Goal: Task Accomplishment & Management: Manage account settings

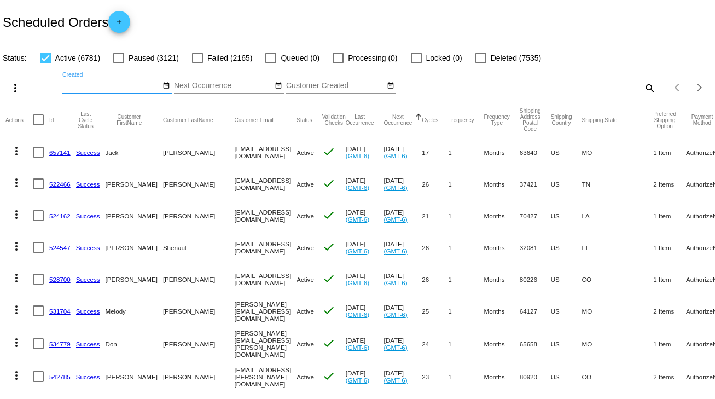
click at [65, 86] on input "Created" at bounding box center [111, 85] width 98 height 9
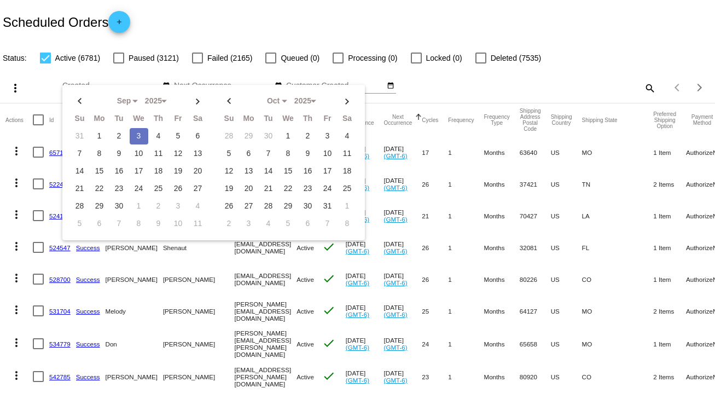
click at [411, 28] on div "Scheduled Orders add" at bounding box center [357, 22] width 715 height 44
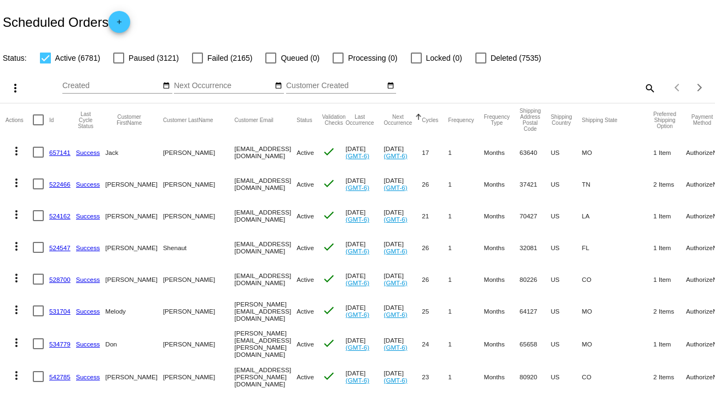
click at [643, 85] on mat-icon "search" at bounding box center [649, 87] width 13 height 17
click at [550, 88] on input "Search" at bounding box center [566, 85] width 178 height 9
type input "[PERSON_NAME]"
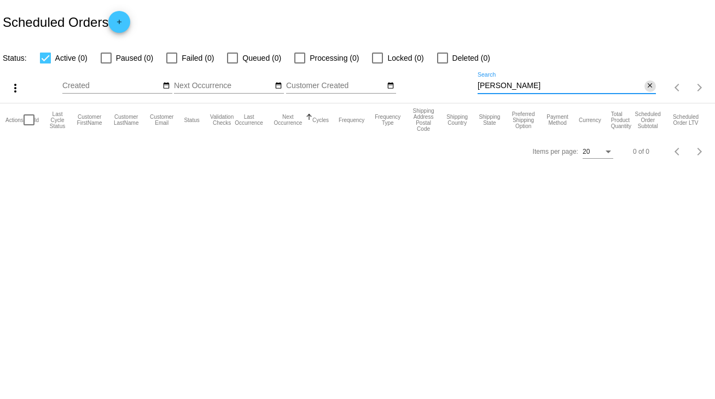
click at [652, 85] on mat-icon "close" at bounding box center [650, 85] width 8 height 9
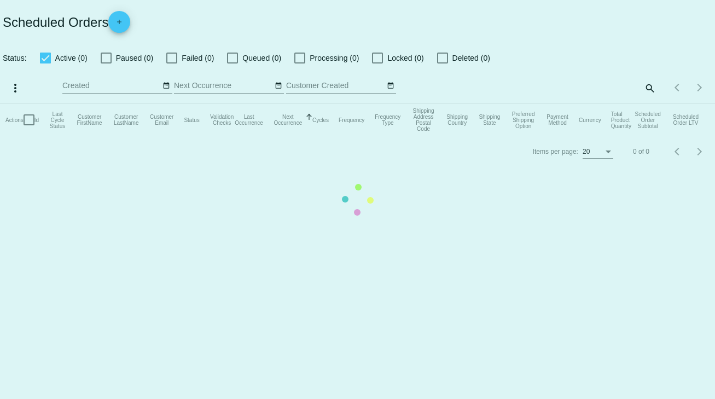
click at [653, 85] on app-dashboard-scheduled-orders "Scheduled Orders add Status: Active (0) Paused (0) Failed (0) Queued (0) Proces…" at bounding box center [357, 83] width 715 height 167
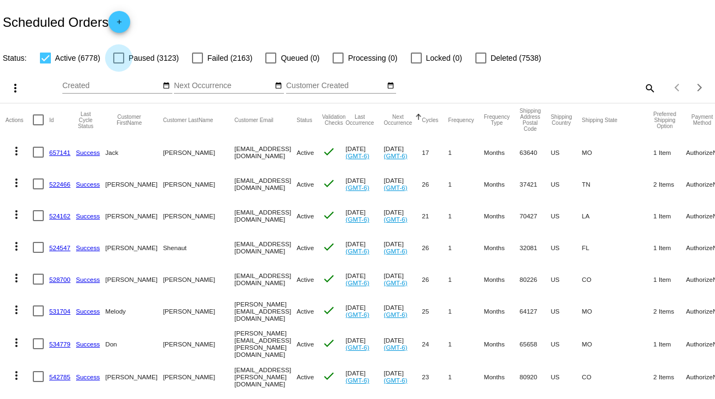
click at [120, 60] on div at bounding box center [118, 57] width 11 height 11
click at [119, 63] on input "Paused (3123)" at bounding box center [118, 63] width 1 height 1
checkbox input "true"
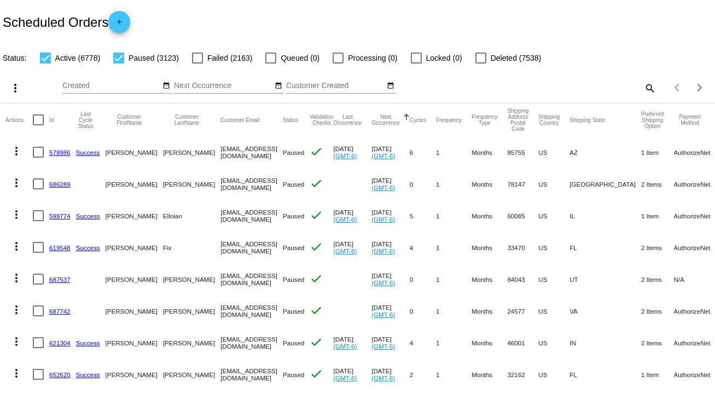
click at [643, 84] on mat-icon "search" at bounding box center [649, 87] width 13 height 17
click at [495, 85] on input "Search" at bounding box center [566, 85] width 178 height 9
paste input "[EMAIL_ADDRESS][DOMAIN_NAME]"
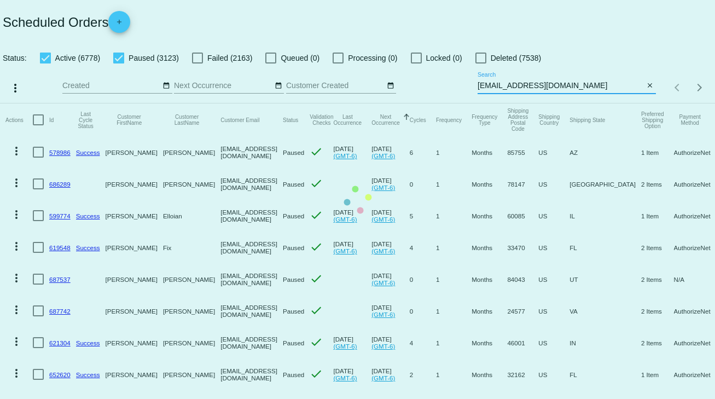
type input "[EMAIL_ADDRESS][DOMAIN_NAME]"
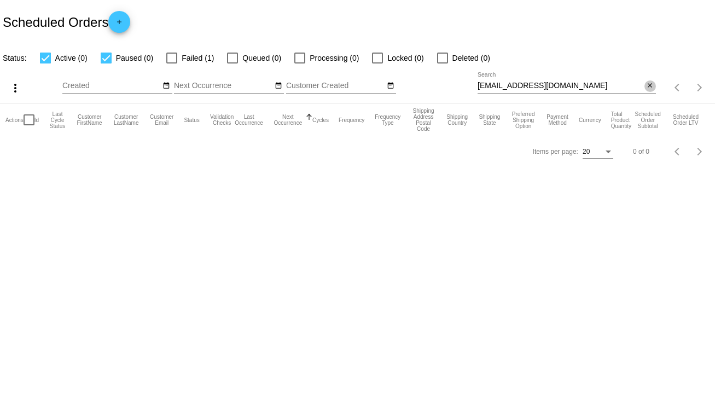
click at [649, 83] on mat-icon "close" at bounding box center [650, 85] width 8 height 9
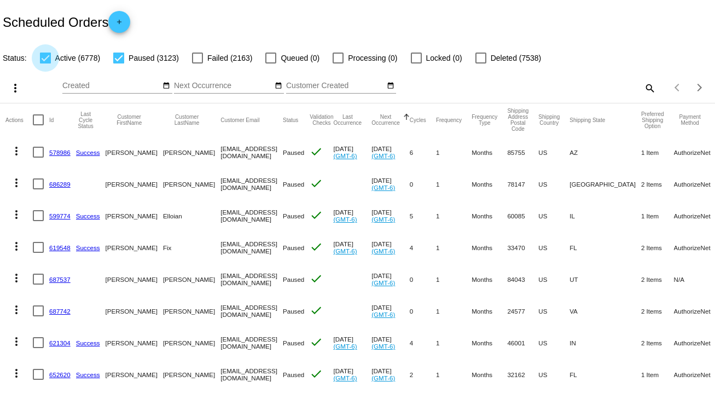
click at [47, 59] on div at bounding box center [45, 57] width 11 height 11
click at [45, 63] on input "Active (6778)" at bounding box center [45, 63] width 1 height 1
checkbox input "false"
click at [14, 89] on mat-icon "more_vert" at bounding box center [15, 87] width 13 height 13
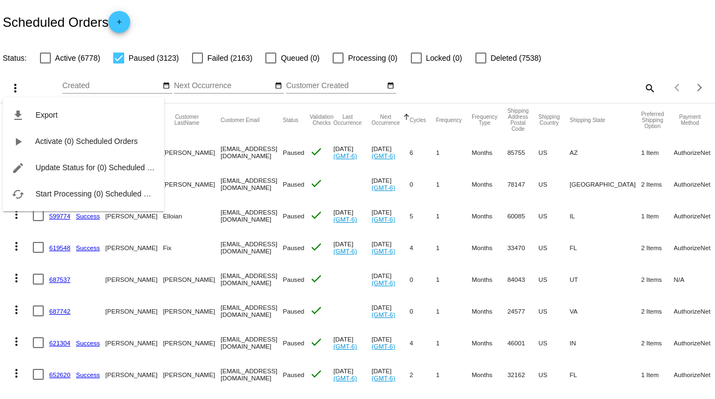
click at [14, 90] on div "file_download Export play_arrow Activate (0) Scheduled Orders edit Update Statu…" at bounding box center [83, 144] width 161 height 135
click at [612, 19] on div at bounding box center [357, 199] width 715 height 399
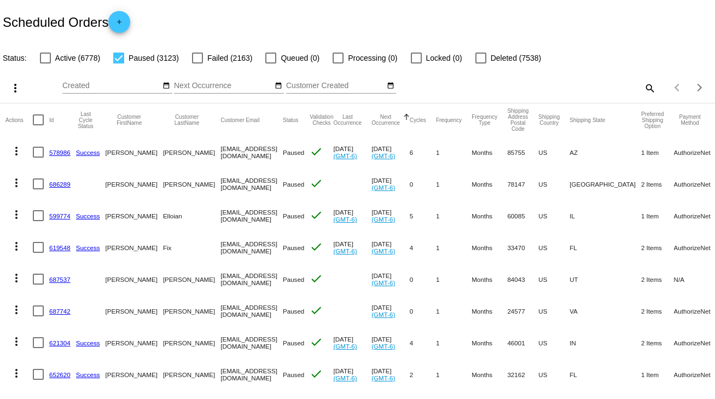
click at [201, 59] on div at bounding box center [197, 57] width 11 height 11
click at [197, 63] on input "Failed (2163)" at bounding box center [197, 63] width 1 height 1
checkbox input "true"
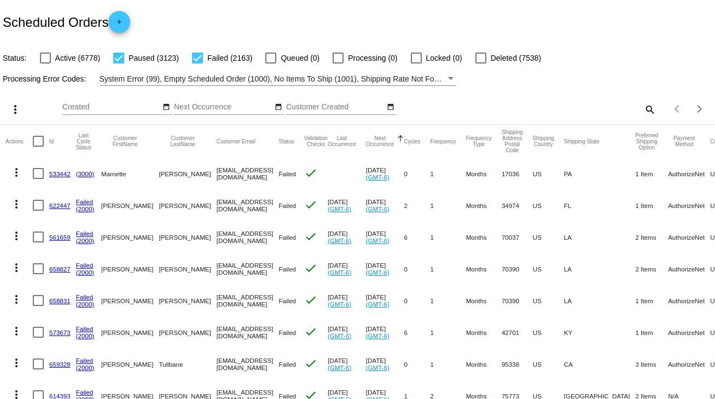
click at [643, 106] on mat-icon "search" at bounding box center [649, 109] width 13 height 17
click at [515, 101] on div "Search" at bounding box center [566, 104] width 178 height 21
drag, startPoint x: 501, startPoint y: 101, endPoint x: 673, endPoint y: 80, distance: 173.0
click at [675, 72] on div "Processing Error Codes: System Error (99), Empty Scheduled Order (1000), No Ite…" at bounding box center [357, 75] width 715 height 21
click at [643, 105] on mat-icon "search" at bounding box center [649, 109] width 13 height 17
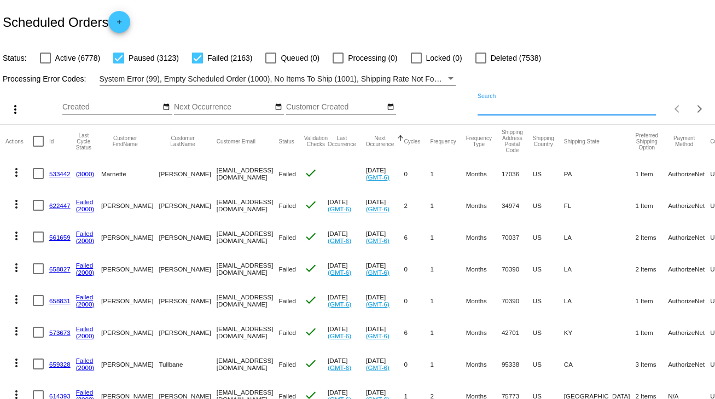
click at [486, 103] on input "Search" at bounding box center [566, 107] width 178 height 9
paste input "897706"
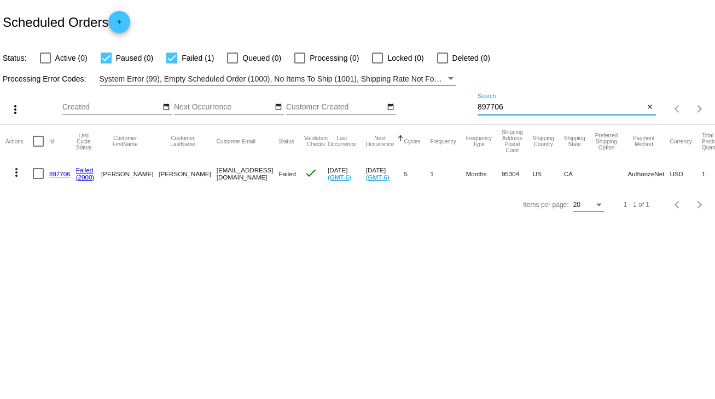
type input "897706"
click at [59, 170] on link "897706" at bounding box center [59, 173] width 21 height 7
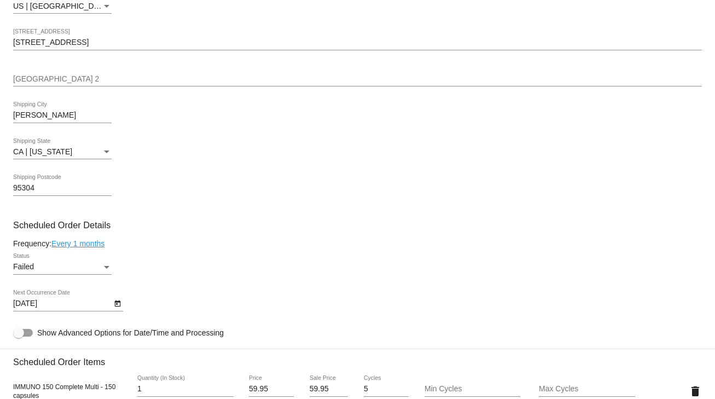
scroll to position [481, 0]
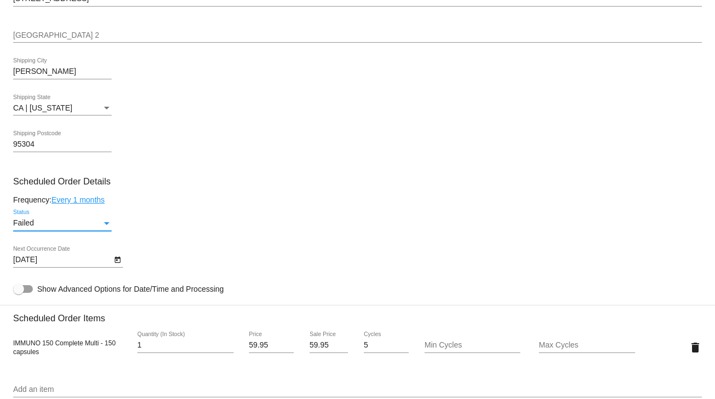
click at [106, 223] on div "Status" at bounding box center [107, 223] width 10 height 9
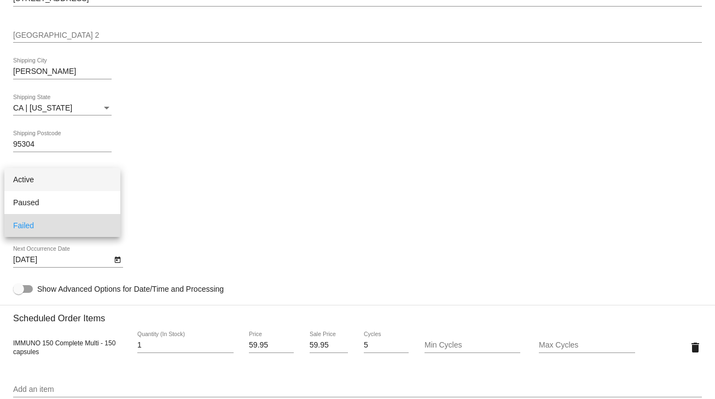
click at [30, 177] on span "Active" at bounding box center [62, 179] width 98 height 23
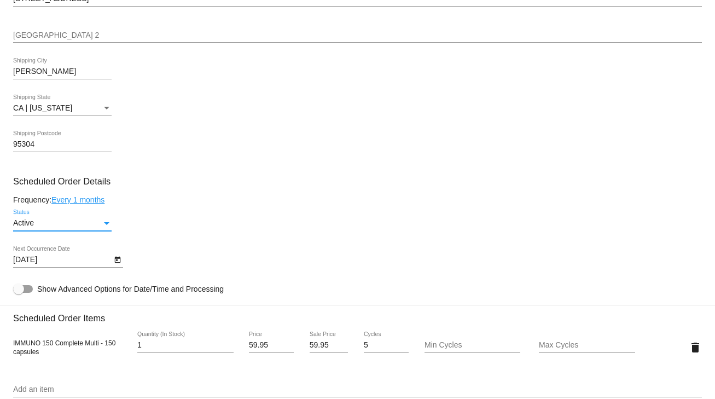
scroll to position [525, 0]
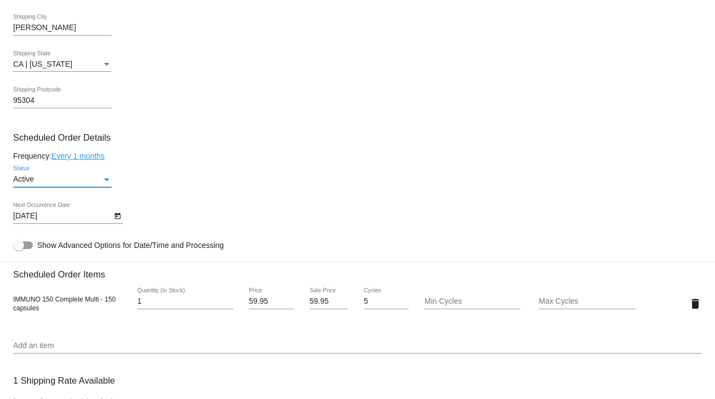
click at [119, 218] on icon "Open calendar" at bounding box center [118, 215] width 8 height 13
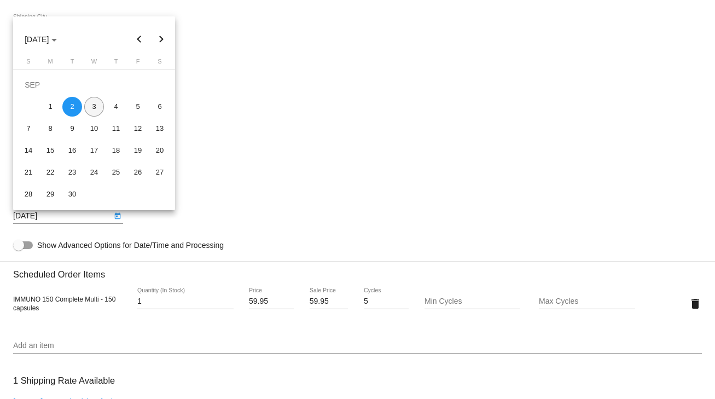
click at [94, 115] on div "3" at bounding box center [94, 107] width 20 height 20
type input "[DATE]"
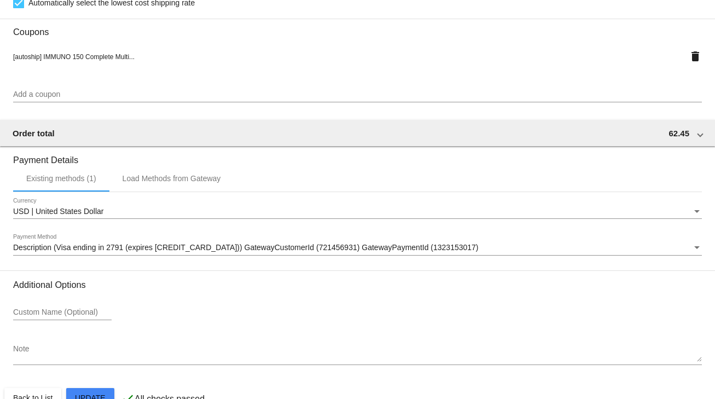
scroll to position [992, 0]
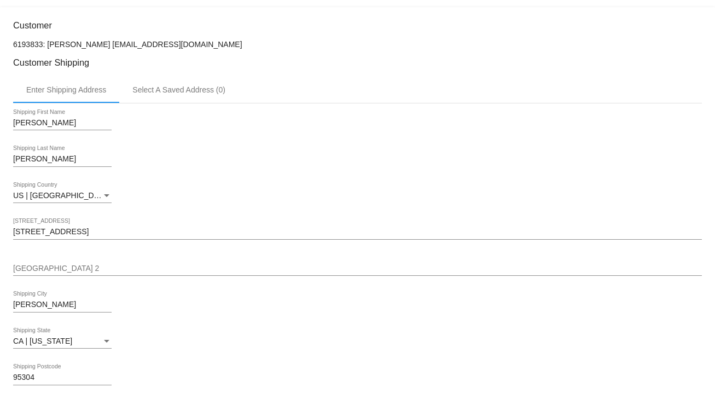
scroll to position [0, 0]
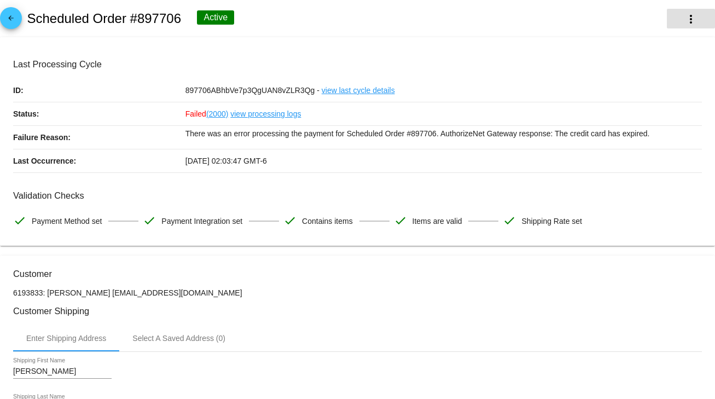
click at [684, 20] on mat-icon "more_vert" at bounding box center [690, 19] width 13 height 13
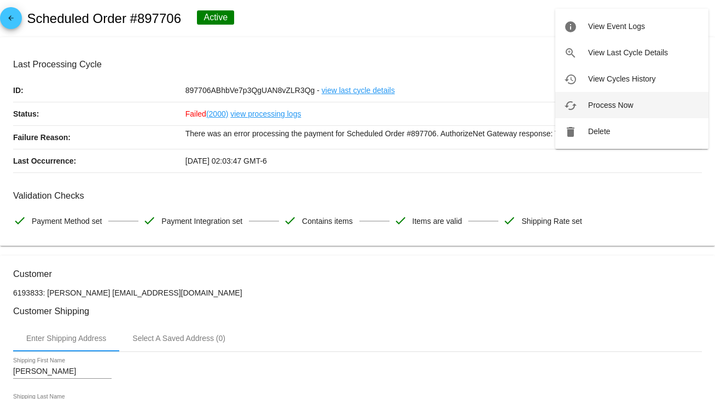
click at [617, 103] on span "Process Now" at bounding box center [610, 105] width 45 height 9
